Goal: Information Seeking & Learning: Find specific fact

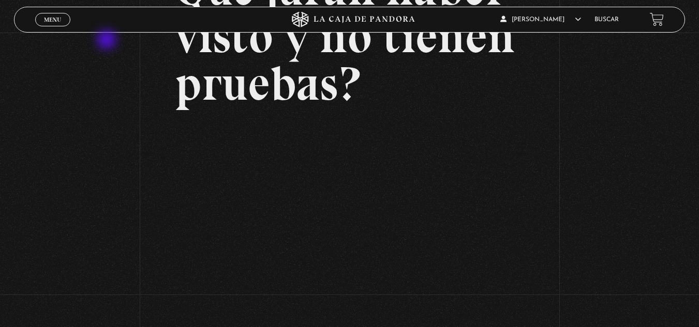
scroll to position [139, 0]
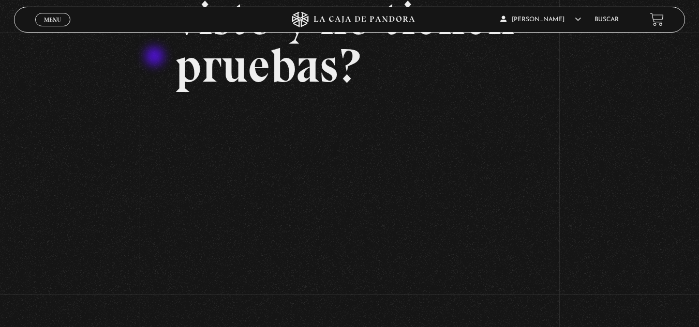
drag, startPoint x: 40, startPoint y: 177, endPoint x: 169, endPoint y: 59, distance: 174.6
click at [159, 55] on div "Volver Setiembre 24 - 830pm CR Qué juran haber visto y no tienen pruebas?" at bounding box center [349, 107] width 699 height 428
drag, startPoint x: 169, startPoint y: 62, endPoint x: 270, endPoint y: 66, distance: 100.9
click at [257, 66] on div "Volver Setiembre 24 - 830pm CR Qué juran haber visto y no tienen pruebas?" at bounding box center [349, 107] width 699 height 428
click at [334, 70] on h2 "Qué juran haber visto y no tienen pruebas?" at bounding box center [349, 18] width 349 height 143
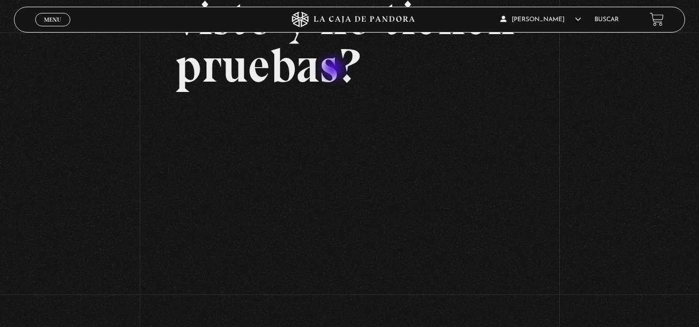
click at [334, 70] on h2 "Qué juran haber visto y no tienen pruebas?" at bounding box center [349, 18] width 349 height 143
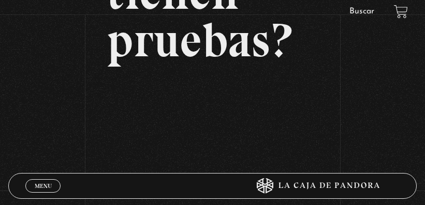
scroll to position [297, 0]
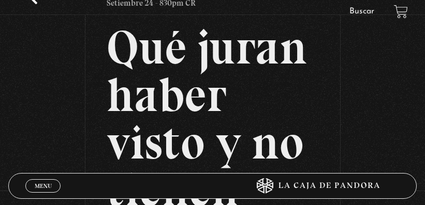
scroll to position [0, 0]
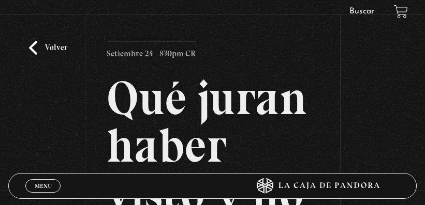
click at [51, 187] on span "Menu" at bounding box center [43, 186] width 17 height 6
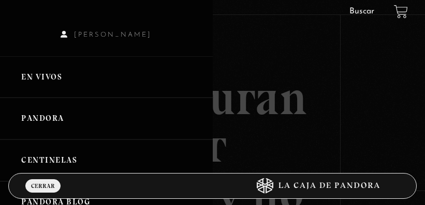
click at [79, 77] on link "En vivos" at bounding box center [106, 77] width 213 height 42
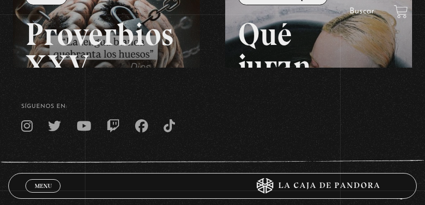
scroll to position [103, 0]
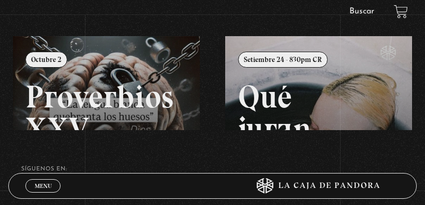
click at [42, 183] on span "Menu" at bounding box center [43, 186] width 17 height 6
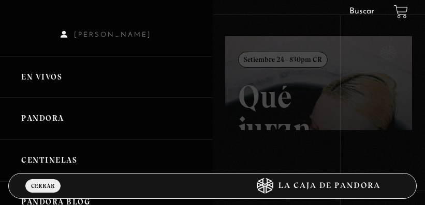
click at [77, 119] on link "Pandora" at bounding box center [106, 119] width 213 height 42
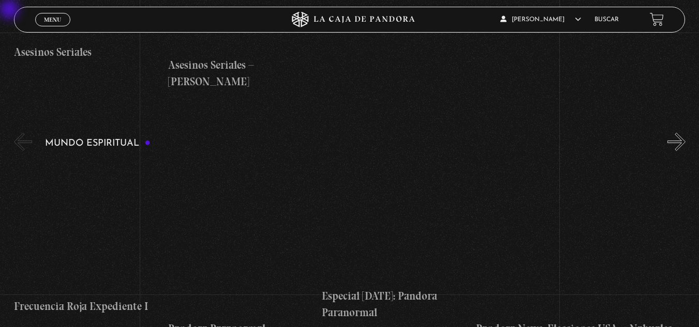
scroll to position [2886, 0]
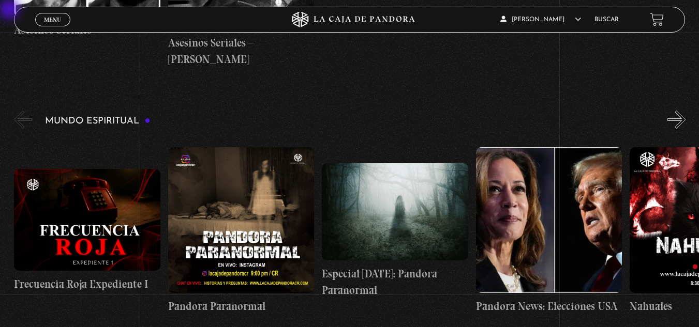
click at [424, 111] on button "»" at bounding box center [676, 120] width 18 height 18
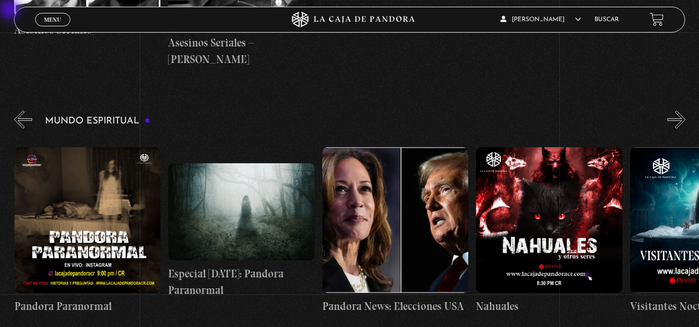
click at [424, 111] on button "»" at bounding box center [676, 120] width 18 height 18
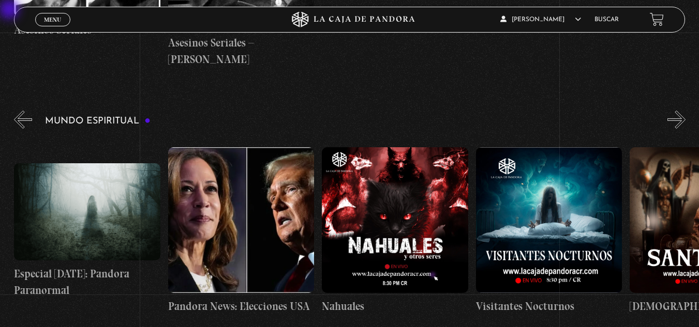
click at [424, 111] on button "»" at bounding box center [676, 120] width 18 height 18
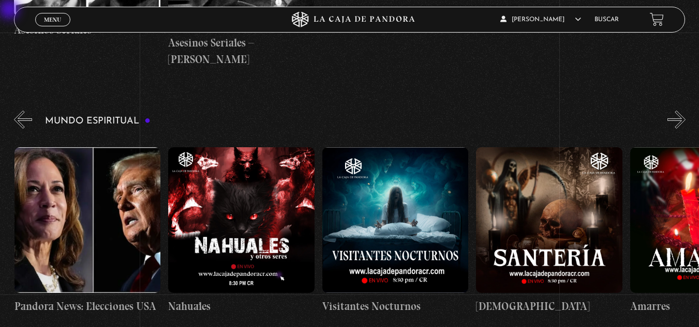
click at [424, 111] on button "»" at bounding box center [676, 120] width 18 height 18
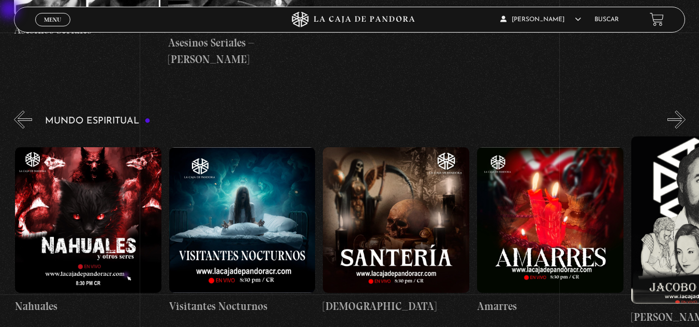
scroll to position [0, 615]
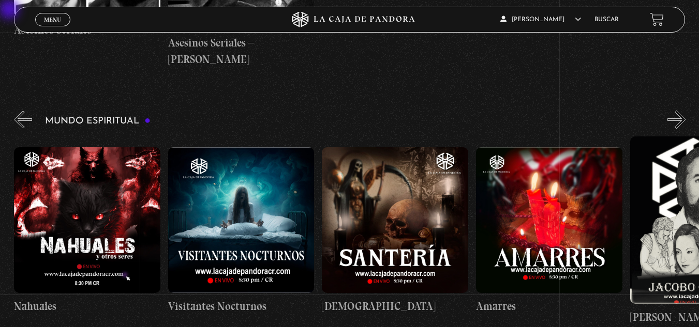
click at [424, 111] on button "»" at bounding box center [676, 120] width 18 height 18
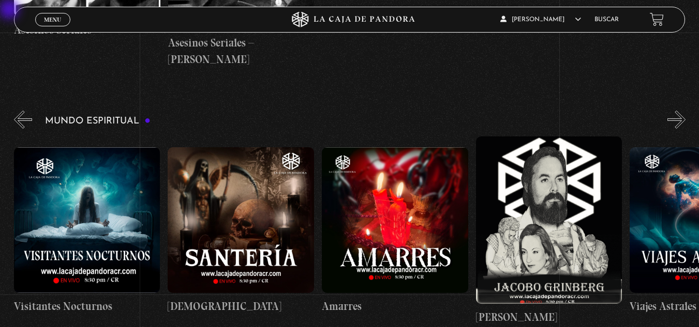
click at [424, 111] on button "»" at bounding box center [676, 120] width 18 height 18
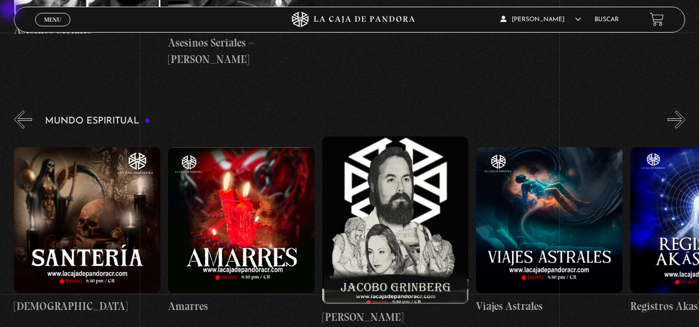
scroll to position [0, 923]
click at [424, 16] on li "Buscar" at bounding box center [606, 19] width 24 height 16
click at [424, 18] on link "Buscar" at bounding box center [606, 20] width 24 height 6
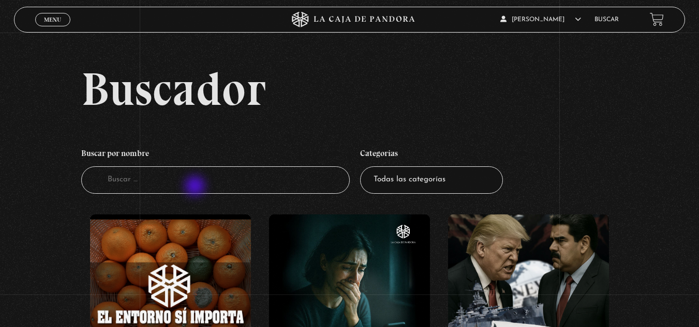
click at [196, 187] on input "Buscador" at bounding box center [215, 180] width 268 height 27
type input "sabrina"
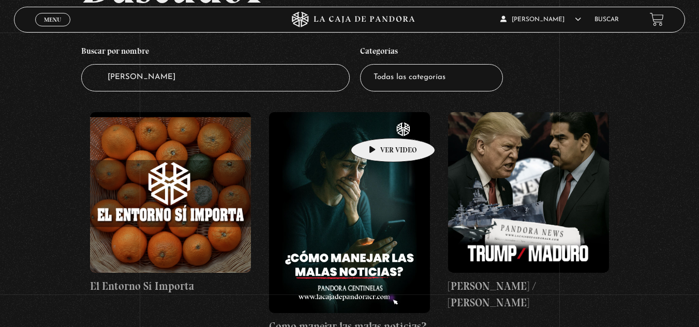
scroll to position [103, 0]
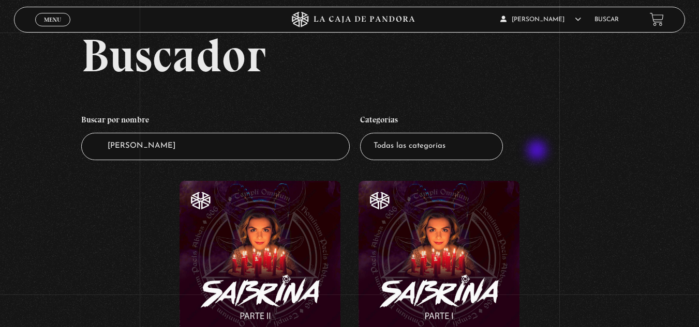
scroll to position [103, 0]
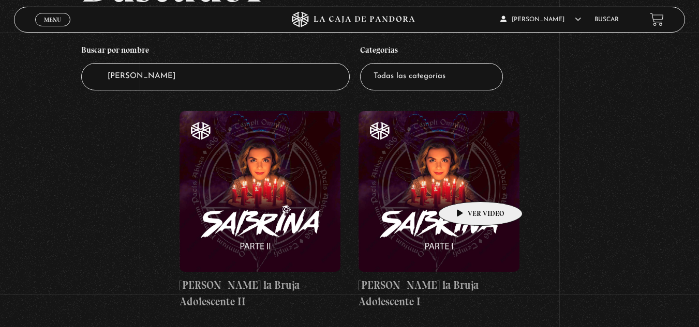
click at [464, 186] on figure at bounding box center [438, 191] width 161 height 161
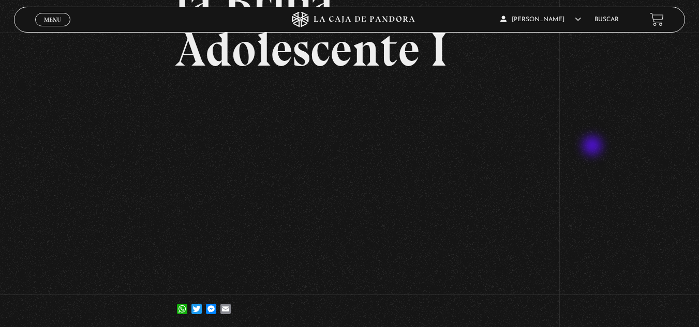
scroll to position [103, 0]
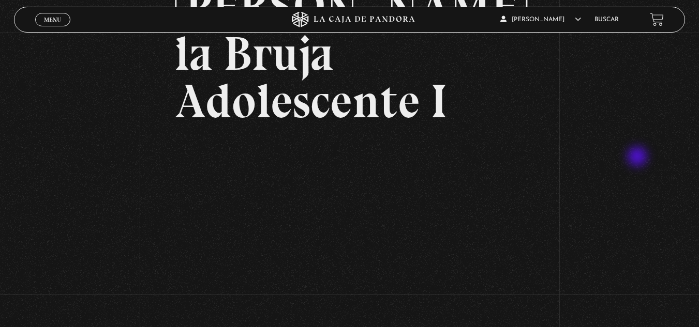
drag, startPoint x: 629, startPoint y: 121, endPoint x: 617, endPoint y: 159, distance: 40.7
click at [621, 162] on div "Volver [DATE] [PERSON_NAME] la Bruja Adolescente I WhatsApp Twitter Messenger E…" at bounding box center [349, 156] width 699 height 455
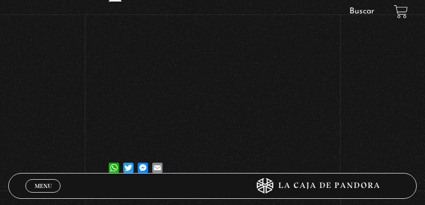
scroll to position [274, 0]
